Goal: Obtain resource: Download file/media

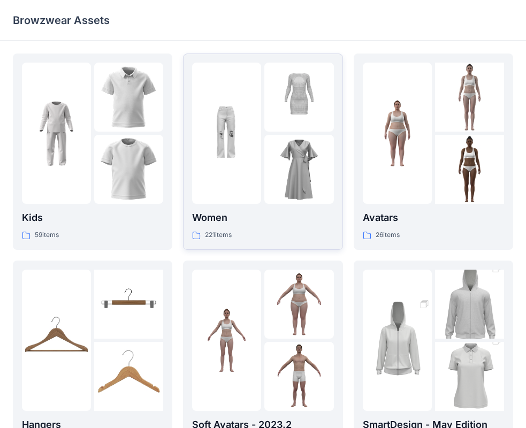
click at [246, 223] on p "Women" at bounding box center [262, 217] width 141 height 15
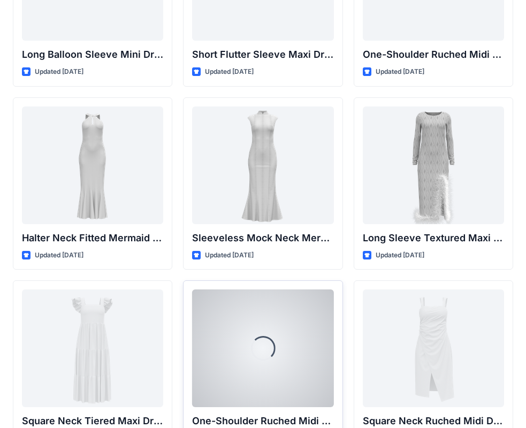
scroll to position [667, 0]
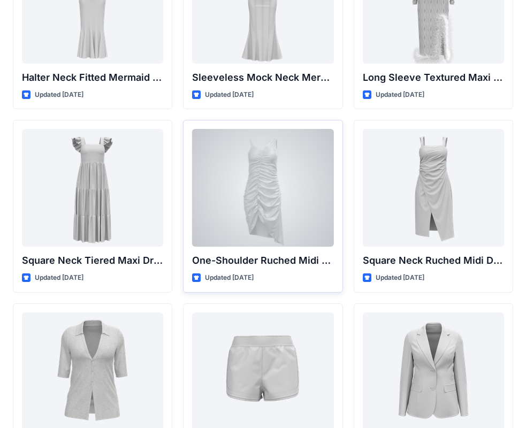
drag, startPoint x: 252, startPoint y: 281, endPoint x: 262, endPoint y: 222, distance: 60.4
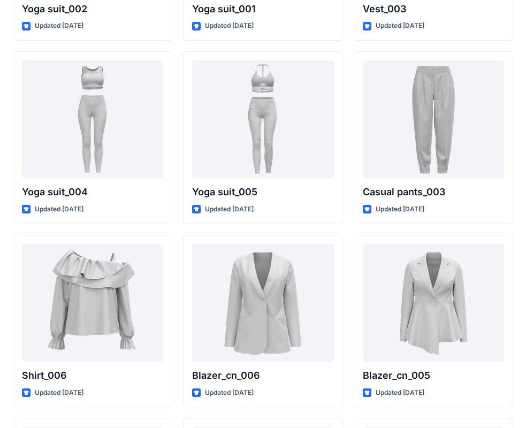
scroll to position [6267, 0]
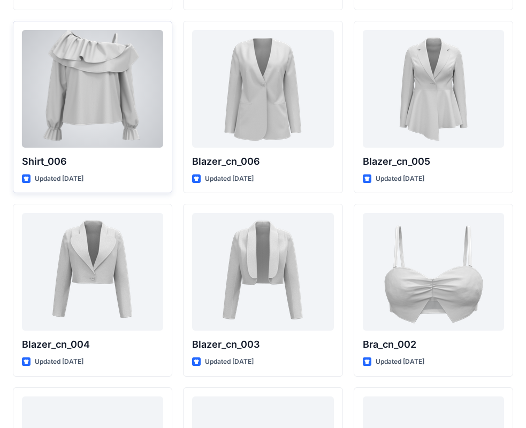
click at [131, 116] on div at bounding box center [92, 89] width 141 height 118
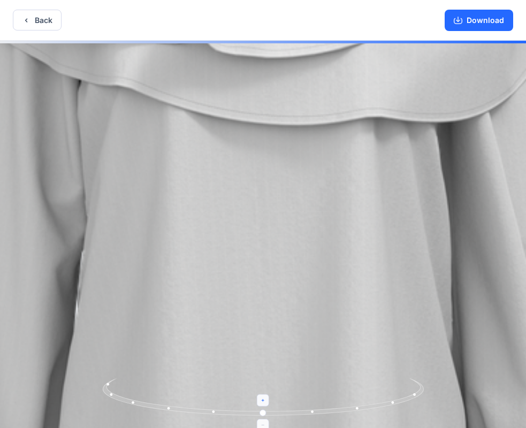
drag, startPoint x: 261, startPoint y: 400, endPoint x: 254, endPoint y: 408, distance: 11.0
click at [254, 408] on icon at bounding box center [265, 398] width 324 height 40
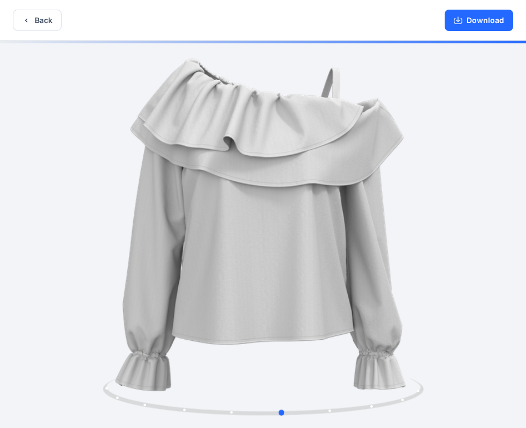
drag, startPoint x: 266, startPoint y: 415, endPoint x: 285, endPoint y: 473, distance: 60.9
click at [285, 428] on html "Back Download Version History" at bounding box center [263, 215] width 526 height 430
click at [496, 27] on button "Download" at bounding box center [479, 20] width 69 height 21
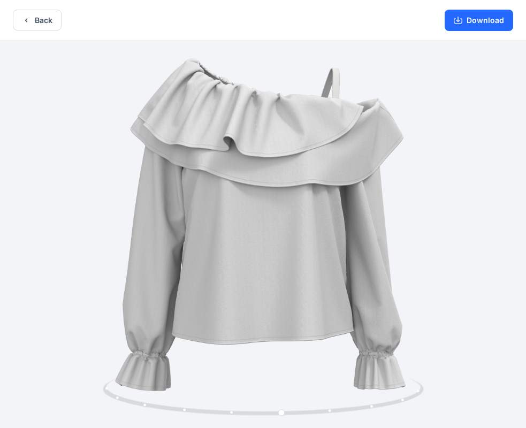
click at [36, 32] on div "Back Download" at bounding box center [263, 20] width 526 height 41
click at [39, 25] on button "Back" at bounding box center [37, 20] width 49 height 21
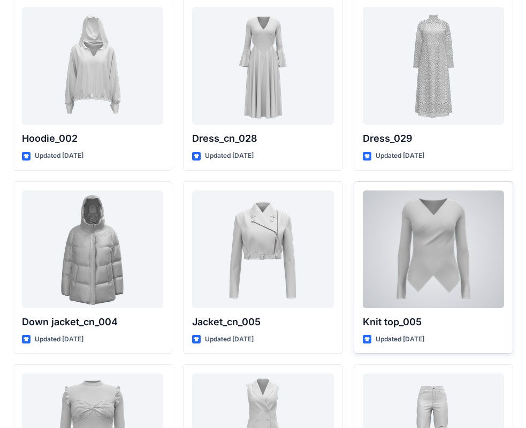
scroll to position [7000, 0]
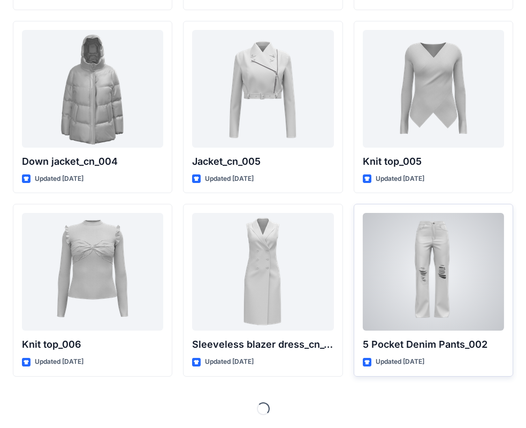
click at [384, 299] on div at bounding box center [433, 272] width 141 height 118
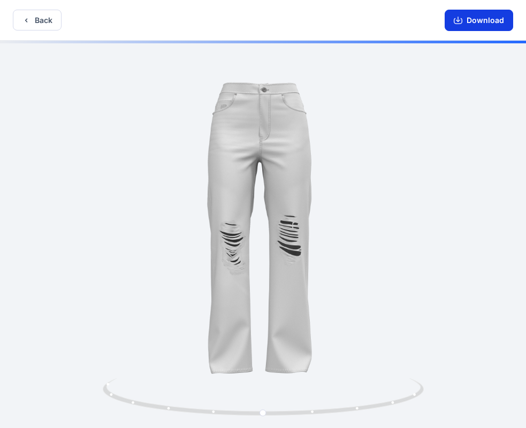
click at [464, 25] on button "Download" at bounding box center [479, 20] width 69 height 21
click at [43, 21] on button "Back" at bounding box center [37, 20] width 49 height 21
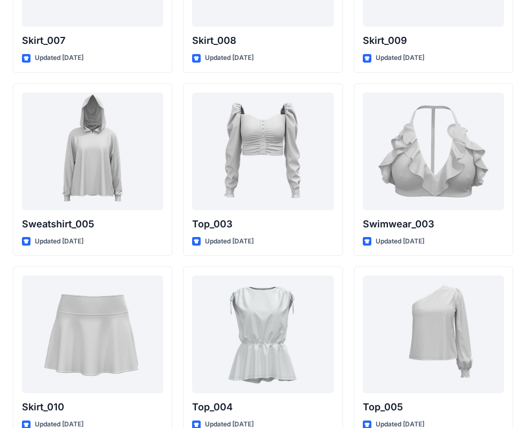
scroll to position [5234, 0]
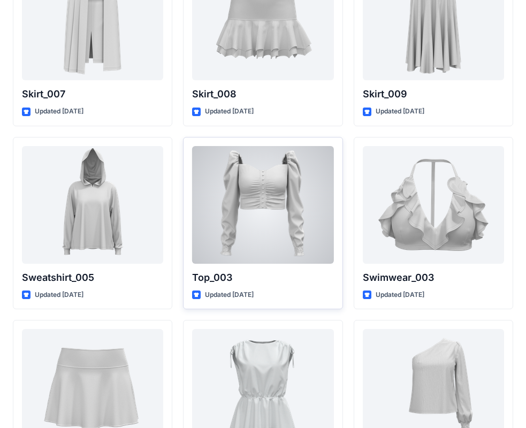
click at [314, 252] on div at bounding box center [262, 205] width 141 height 118
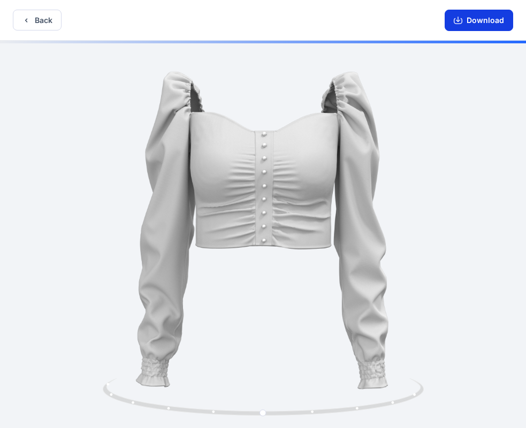
click at [479, 23] on button "Download" at bounding box center [479, 20] width 69 height 21
click at [50, 24] on button "Back" at bounding box center [37, 20] width 49 height 21
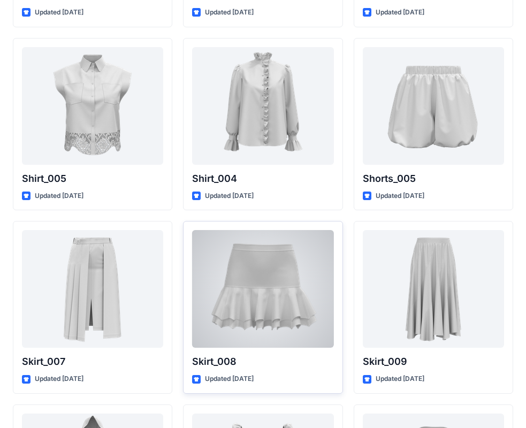
scroll to position [5073, 0]
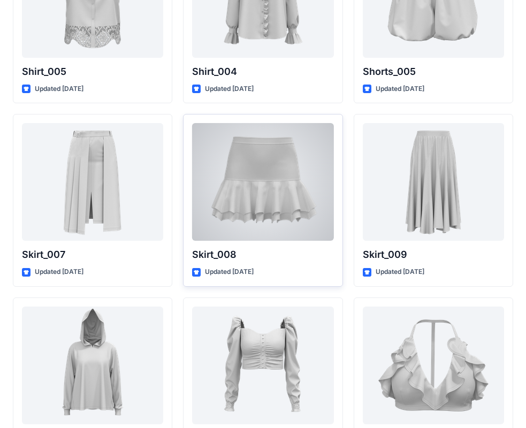
click at [262, 225] on div at bounding box center [262, 182] width 141 height 118
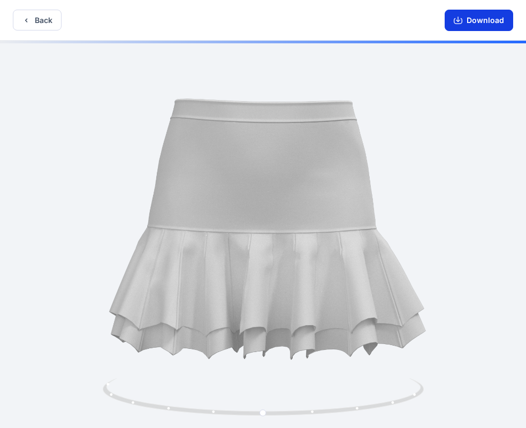
click at [466, 17] on button "Download" at bounding box center [479, 20] width 69 height 21
click at [47, 18] on button "Back" at bounding box center [37, 20] width 49 height 21
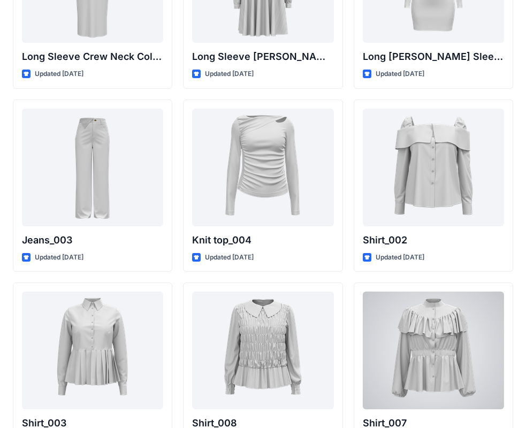
scroll to position [4484, 0]
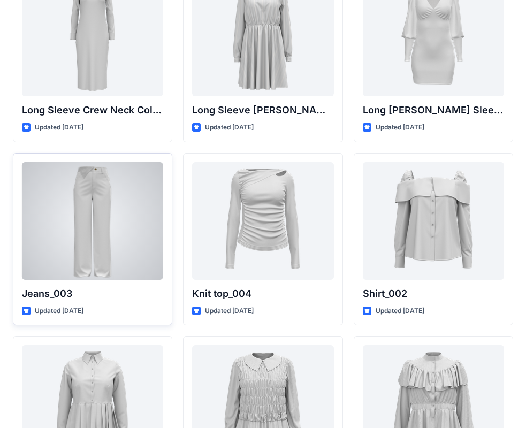
click at [70, 215] on div at bounding box center [92, 221] width 141 height 118
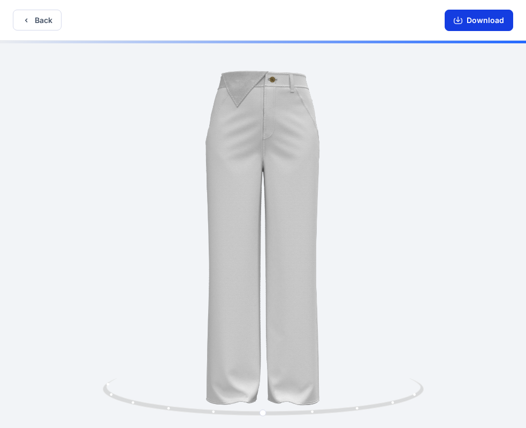
click at [467, 24] on button "Download" at bounding box center [479, 20] width 69 height 21
click at [48, 19] on button "Back" at bounding box center [37, 20] width 49 height 21
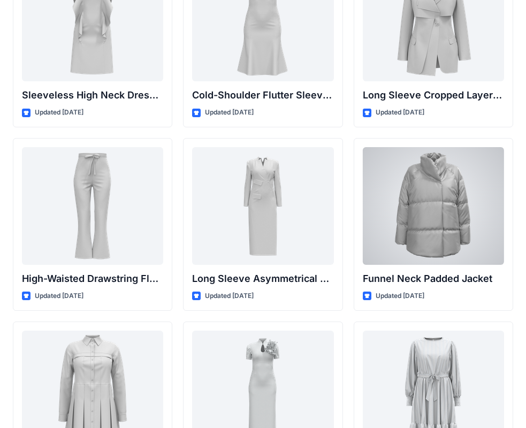
scroll to position [3842, 0]
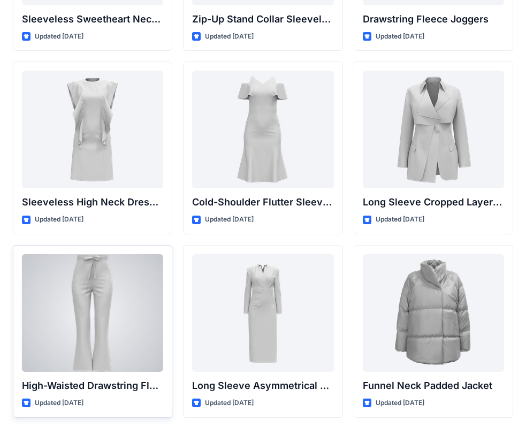
click at [91, 313] on div at bounding box center [92, 313] width 141 height 118
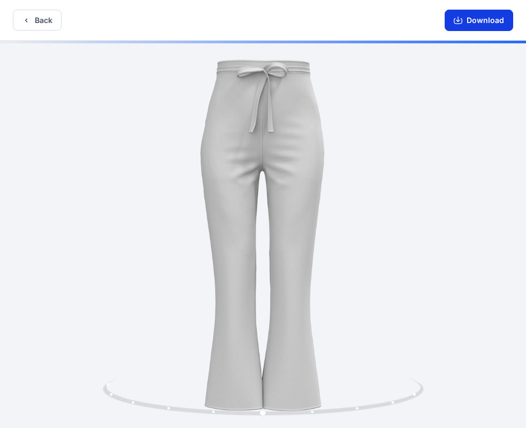
click at [459, 18] on icon "button" at bounding box center [458, 19] width 4 height 5
click at [34, 22] on button "Back" at bounding box center [37, 20] width 49 height 21
